Goal: Information Seeking & Learning: Learn about a topic

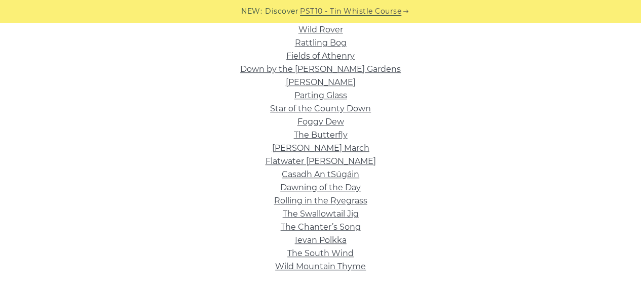
scroll to position [334, 0]
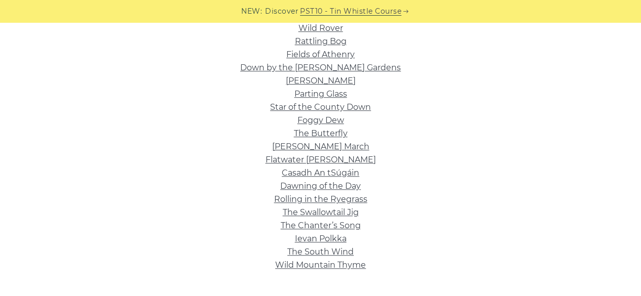
click at [589, 127] on html "NEW: Discover PST10 - Tin Whistle Course Lessons Fingering Charts Tabs & Notes …" at bounding box center [320, 264] width 641 height 1197
click at [317, 189] on link "Dawning of the Day" at bounding box center [320, 186] width 81 height 10
click at [353, 72] on link "Down by the [PERSON_NAME] Gardens" at bounding box center [320, 68] width 161 height 10
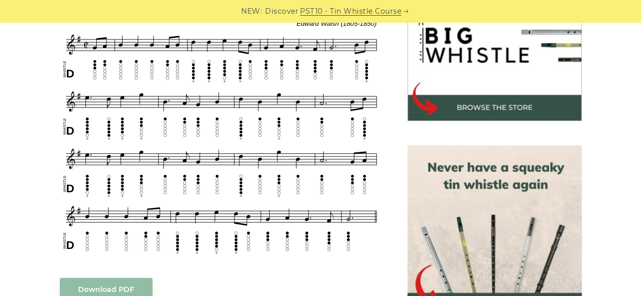
scroll to position [342, 0]
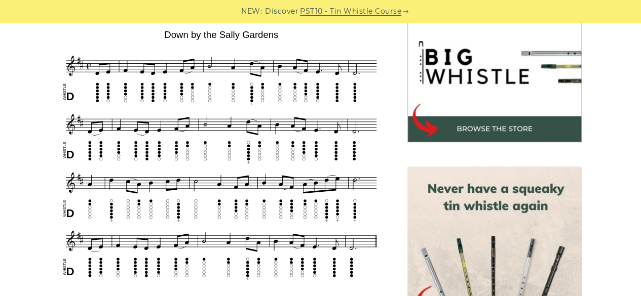
scroll to position [318, 0]
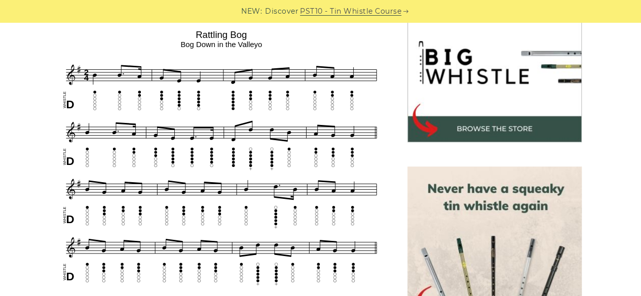
scroll to position [330, 0]
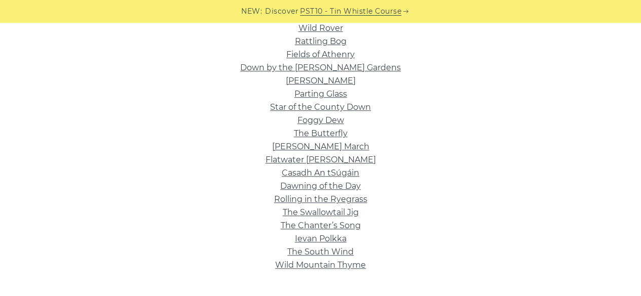
scroll to position [337, 0]
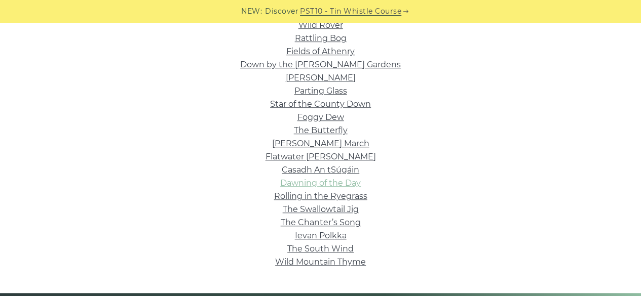
click at [317, 184] on link "Dawning of the Day" at bounding box center [320, 183] width 81 height 10
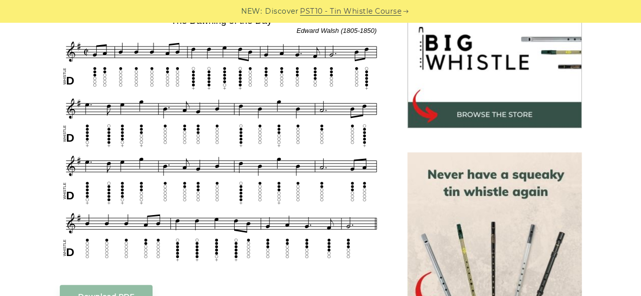
scroll to position [327, 0]
